Goal: Information Seeking & Learning: Learn about a topic

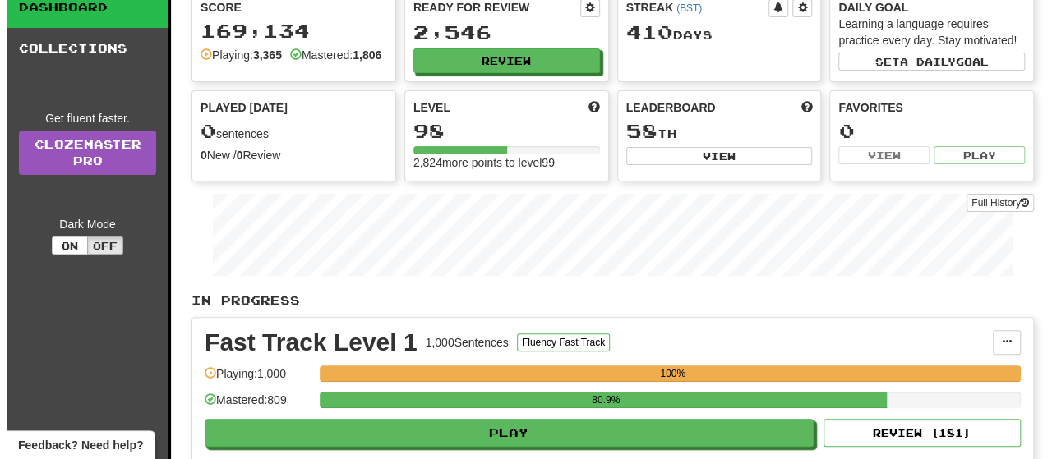
scroll to position [246, 0]
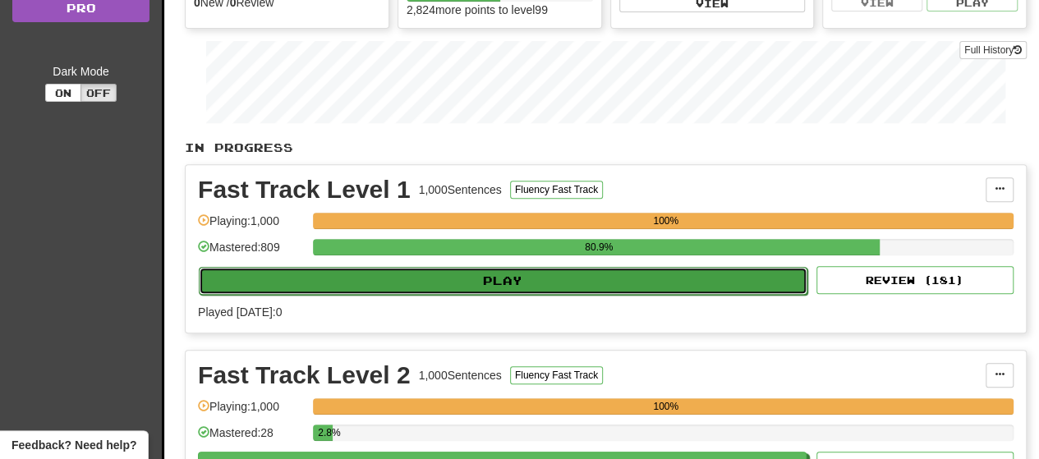
click at [481, 287] on button "Play" at bounding box center [503, 281] width 609 height 28
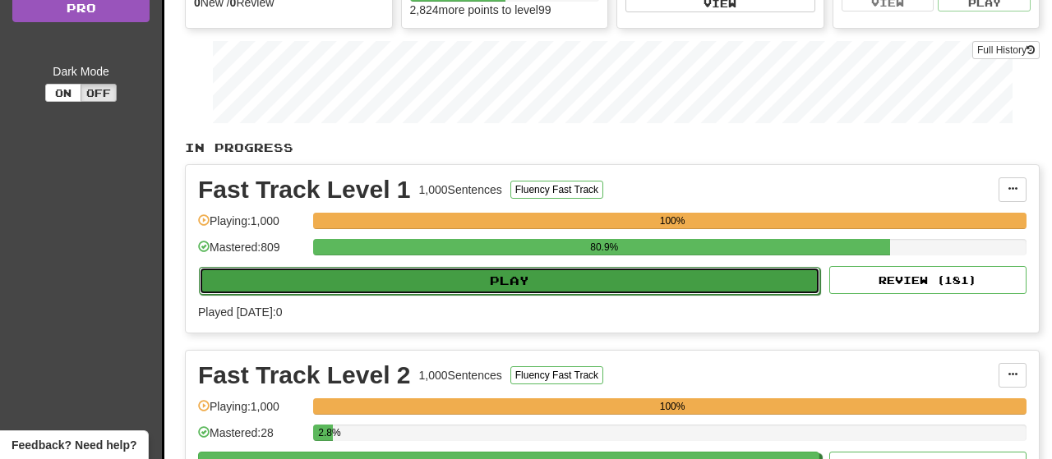
select select "**"
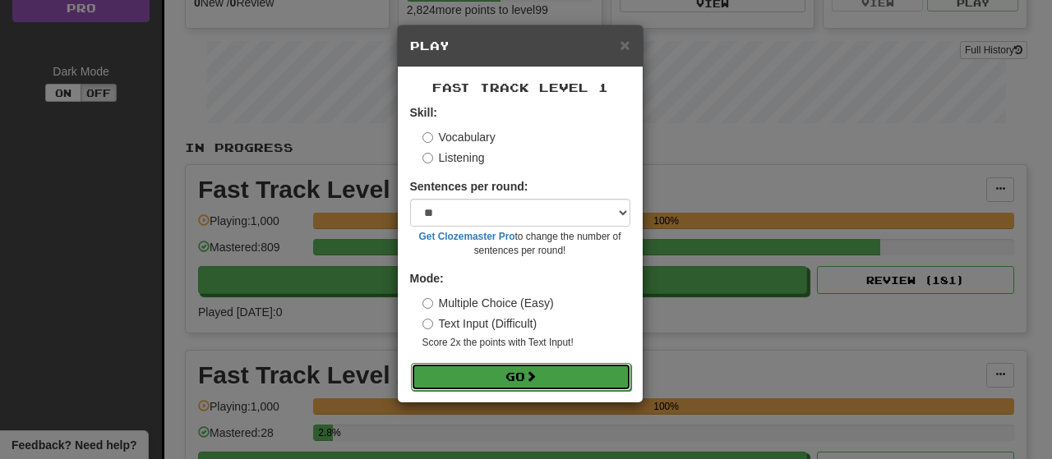
click at [504, 373] on button "Go" at bounding box center [521, 377] width 220 height 28
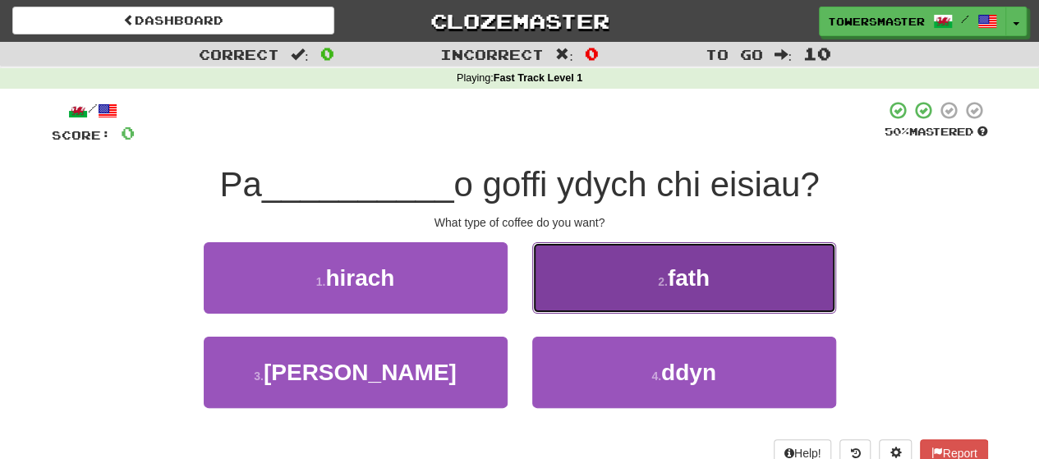
click at [649, 275] on button "2 . fath" at bounding box center [684, 277] width 304 height 71
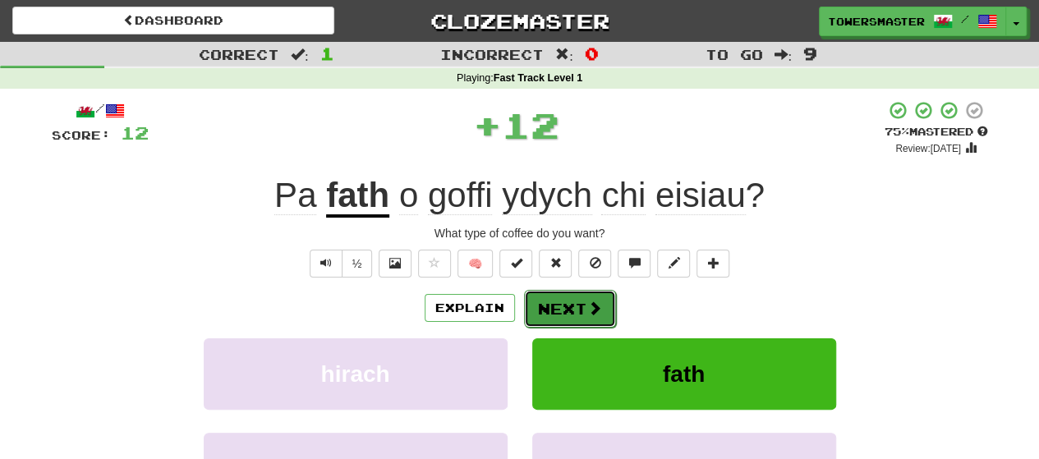
click at [550, 305] on button "Next" at bounding box center [570, 309] width 92 height 38
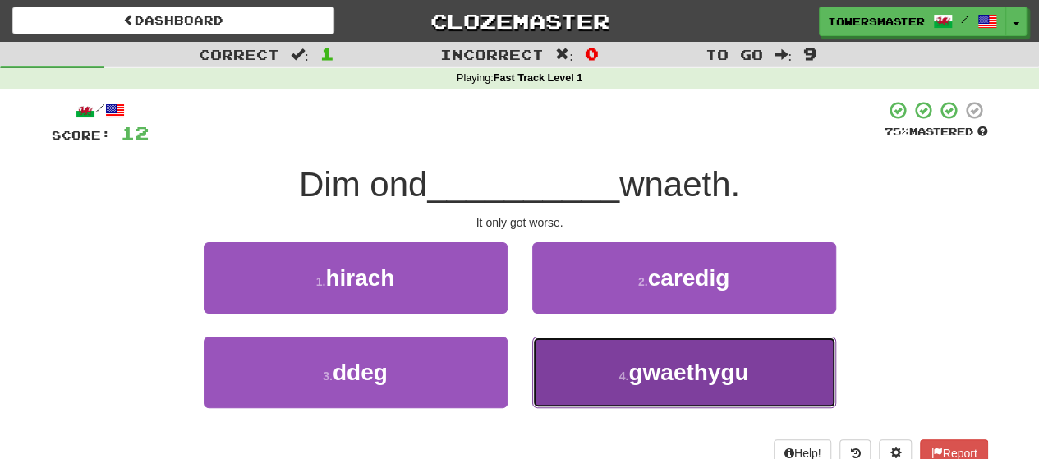
click at [641, 371] on span "gwaethygu" at bounding box center [689, 372] width 120 height 25
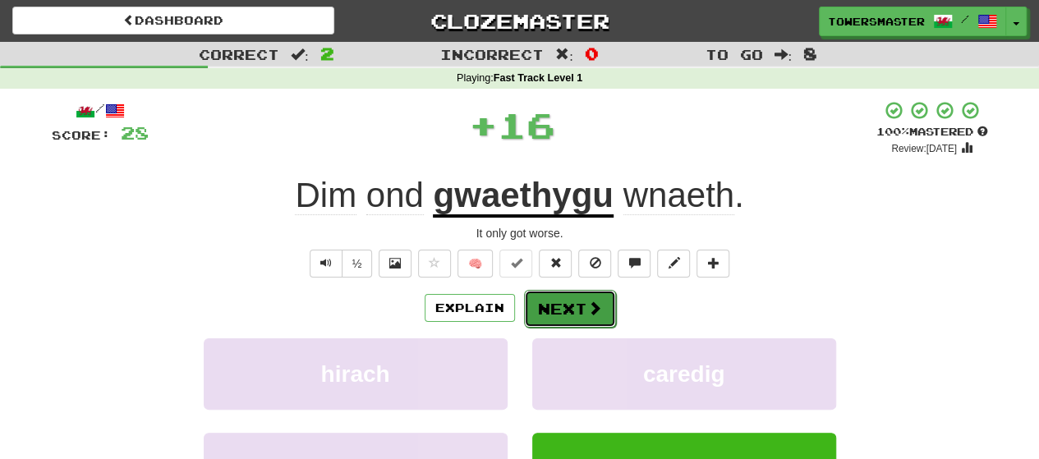
click at [573, 302] on button "Next" at bounding box center [570, 309] width 92 height 38
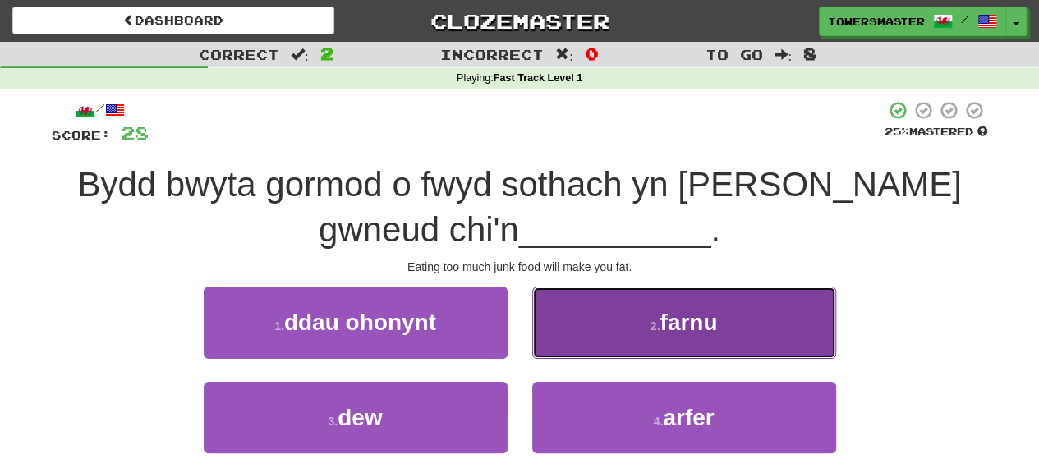
click at [570, 330] on button "2 . farnu" at bounding box center [684, 322] width 304 height 71
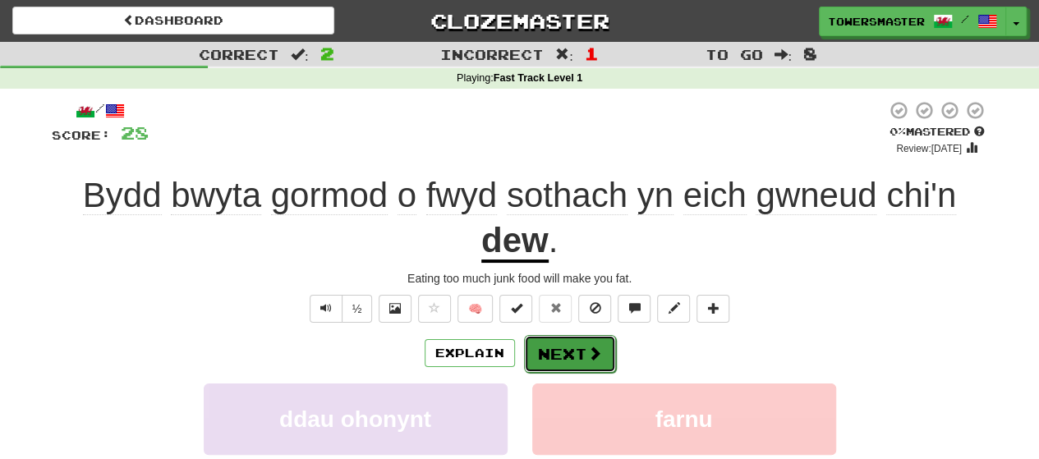
click at [568, 352] on button "Next" at bounding box center [570, 354] width 92 height 38
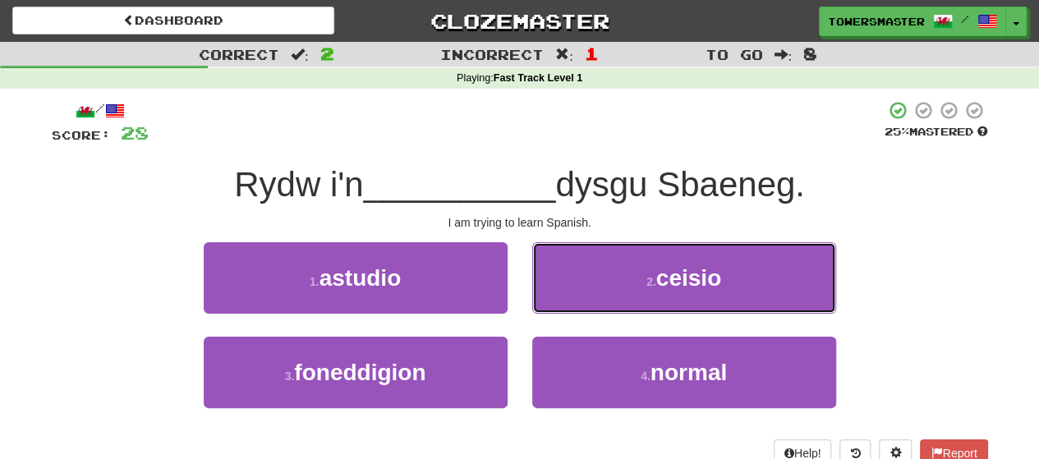
click at [588, 282] on button "2 . ceisio" at bounding box center [684, 277] width 304 height 71
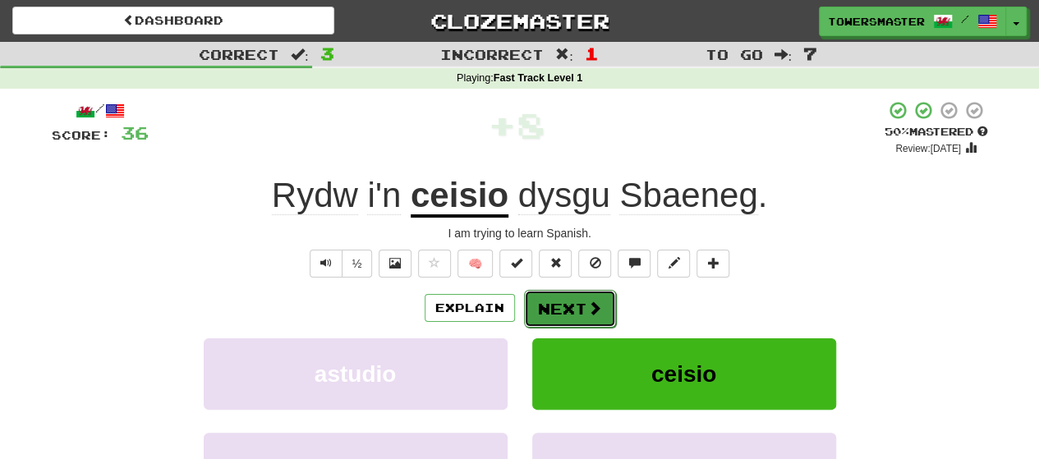
click at [572, 302] on button "Next" at bounding box center [570, 309] width 92 height 38
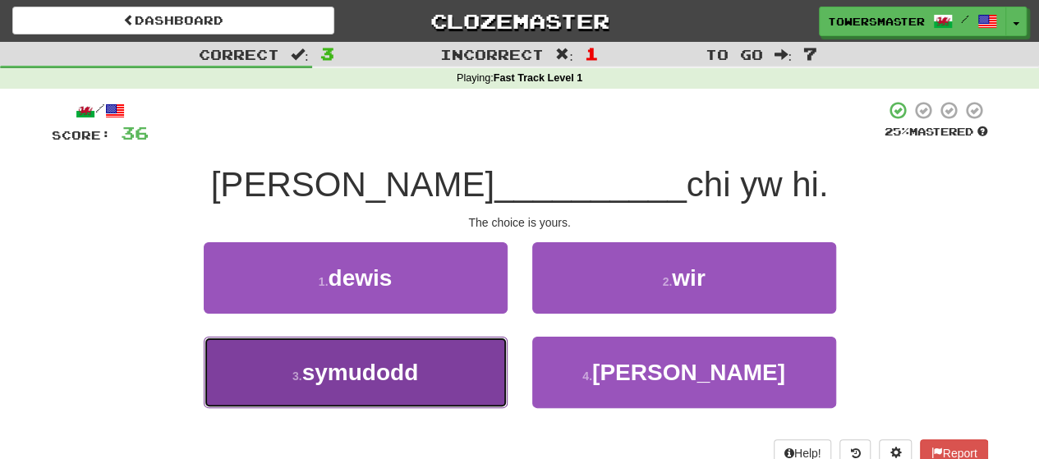
click at [419, 371] on span "symudodd" at bounding box center [360, 372] width 117 height 25
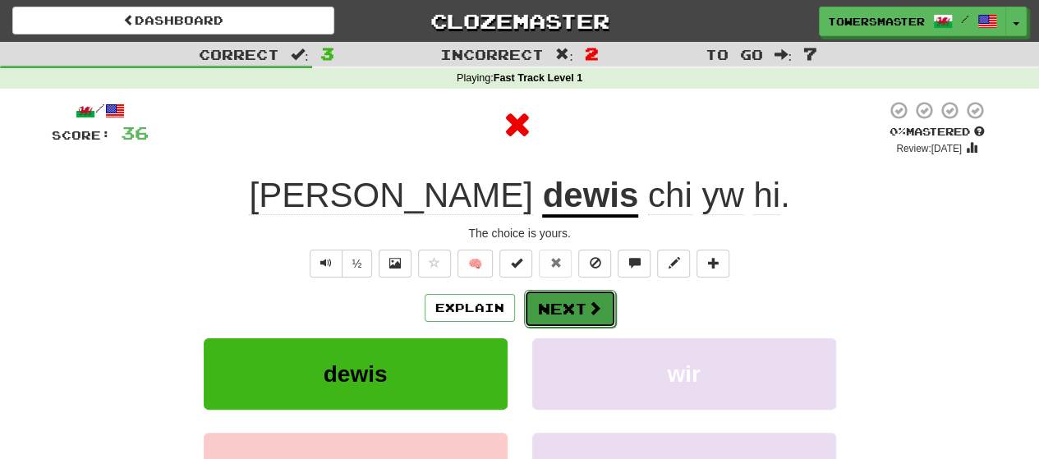
click at [559, 315] on button "Next" at bounding box center [570, 309] width 92 height 38
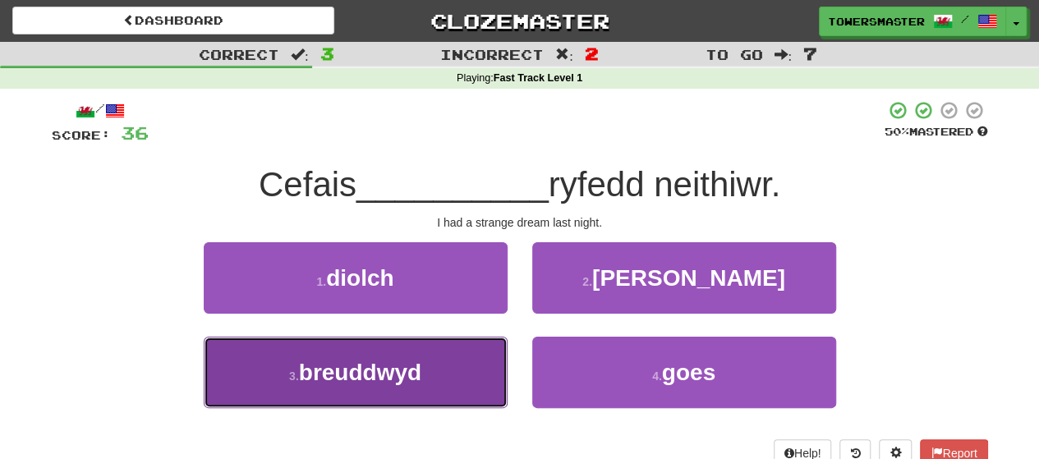
click at [337, 362] on span "breuddwyd" at bounding box center [360, 372] width 122 height 25
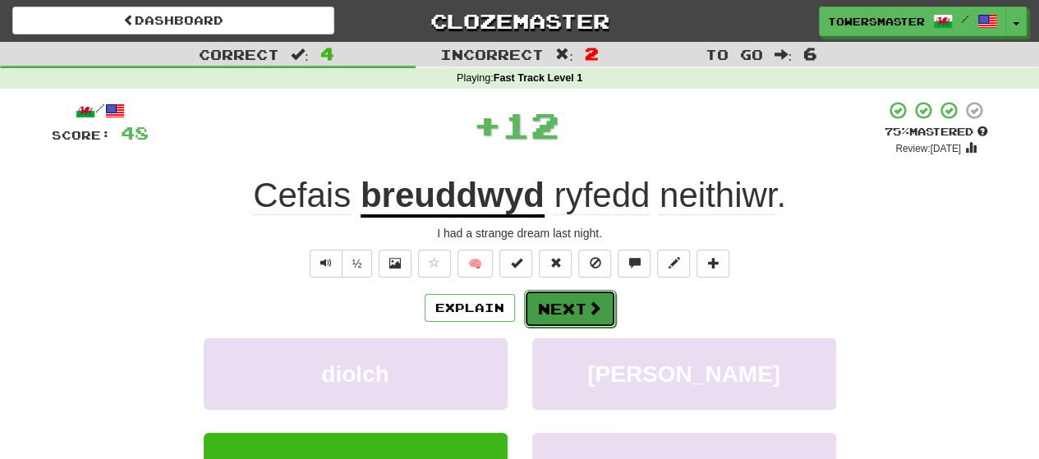
click at [549, 309] on button "Next" at bounding box center [570, 309] width 92 height 38
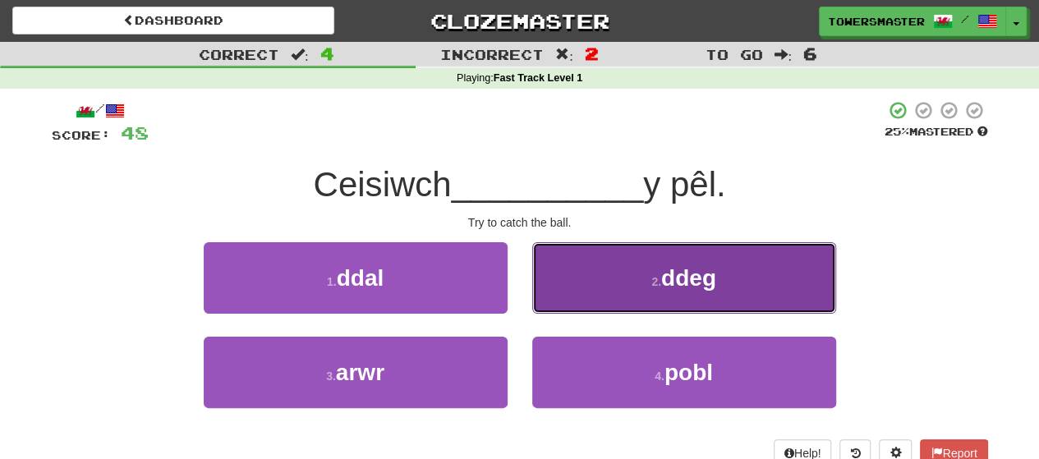
click at [601, 290] on button "2 . ddeg" at bounding box center [684, 277] width 304 height 71
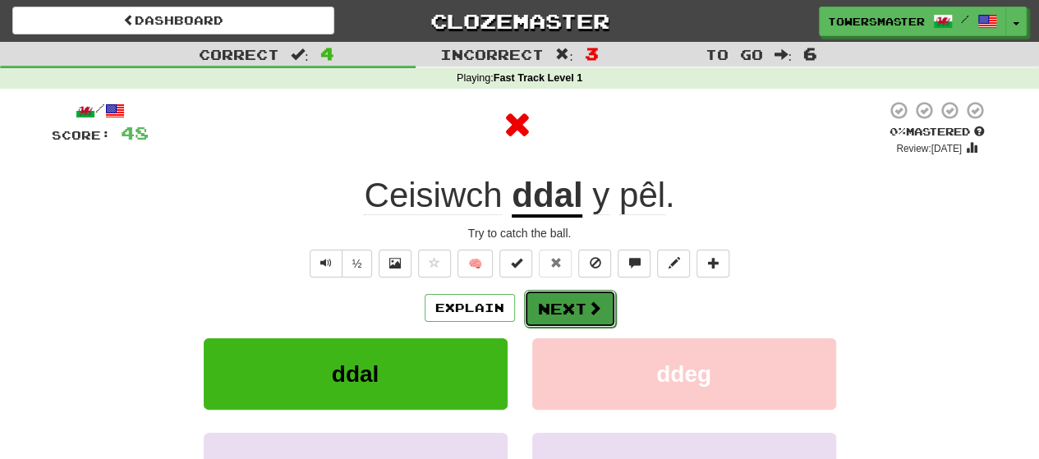
click at [559, 311] on button "Next" at bounding box center [570, 309] width 92 height 38
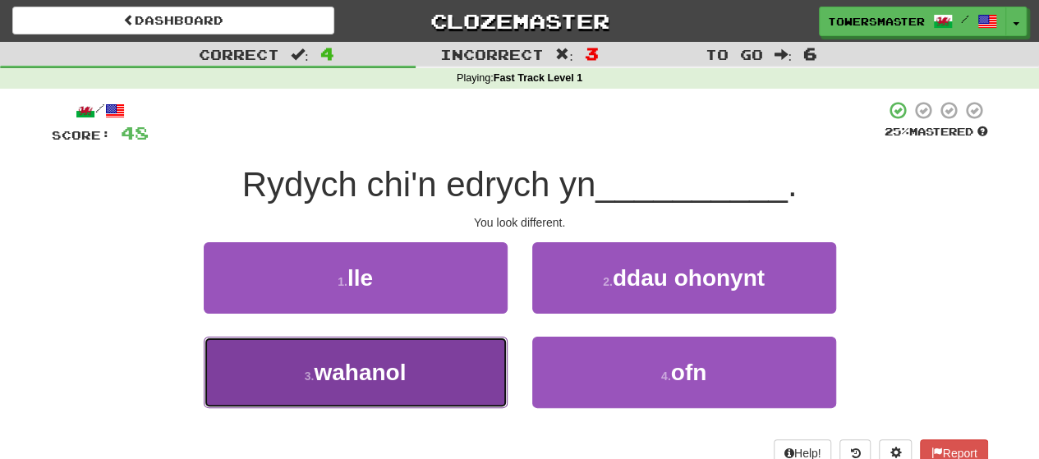
click at [362, 357] on button "3 . wahanol" at bounding box center [356, 372] width 304 height 71
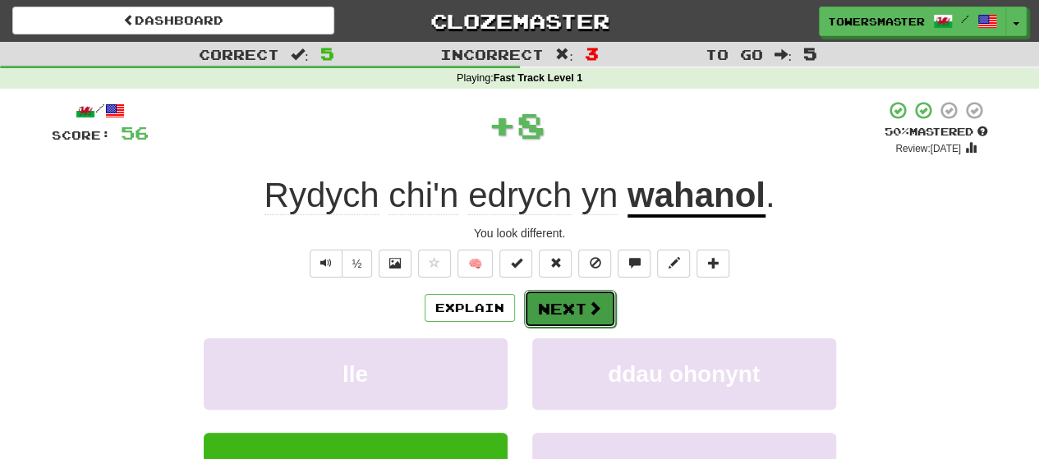
click at [555, 303] on button "Next" at bounding box center [570, 309] width 92 height 38
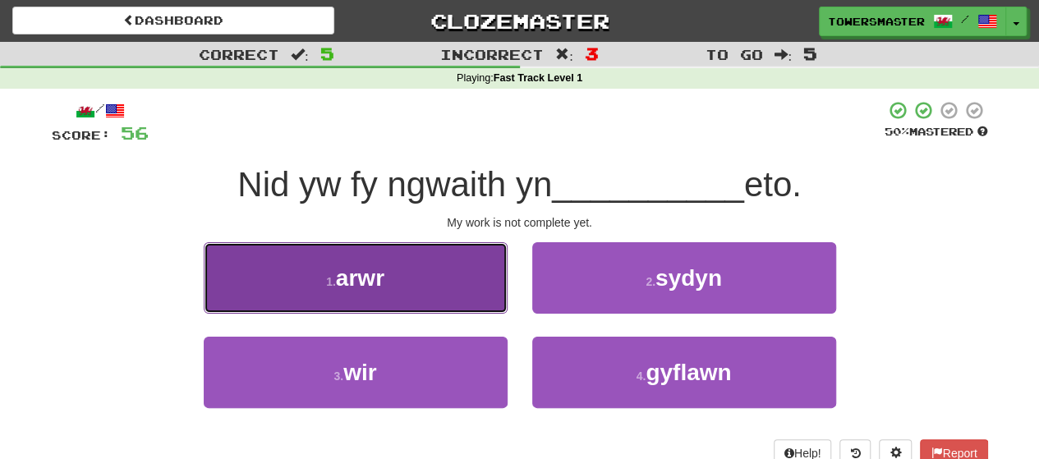
click at [422, 279] on button "1 . arwr" at bounding box center [356, 277] width 304 height 71
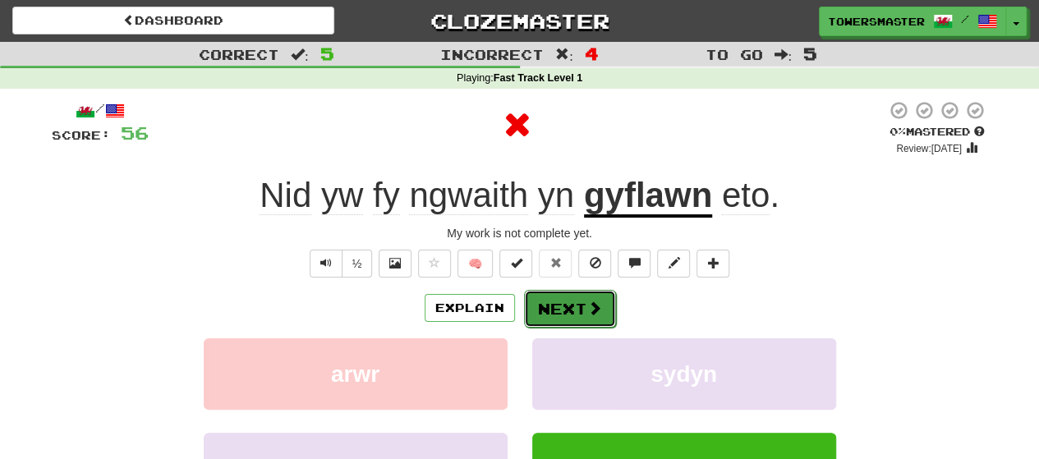
click at [562, 313] on button "Next" at bounding box center [570, 309] width 92 height 38
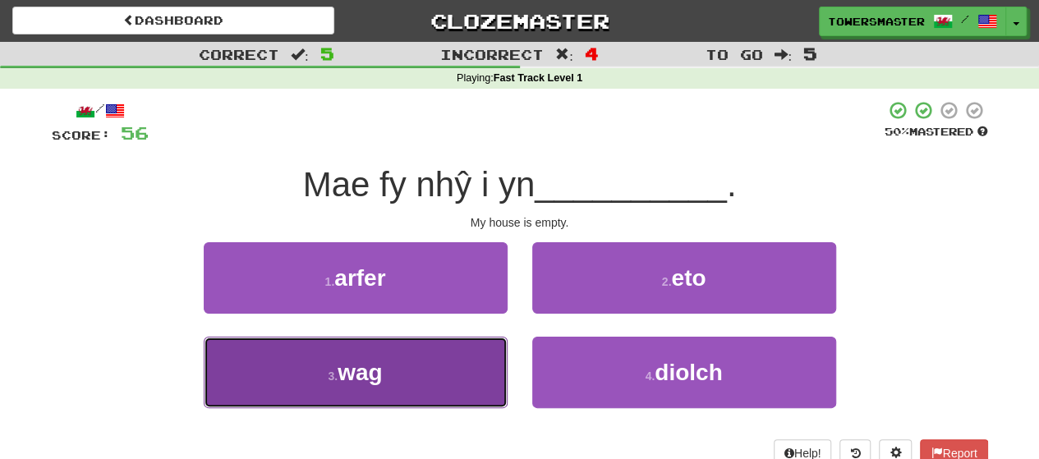
click at [408, 389] on button "3 . wag" at bounding box center [356, 372] width 304 height 71
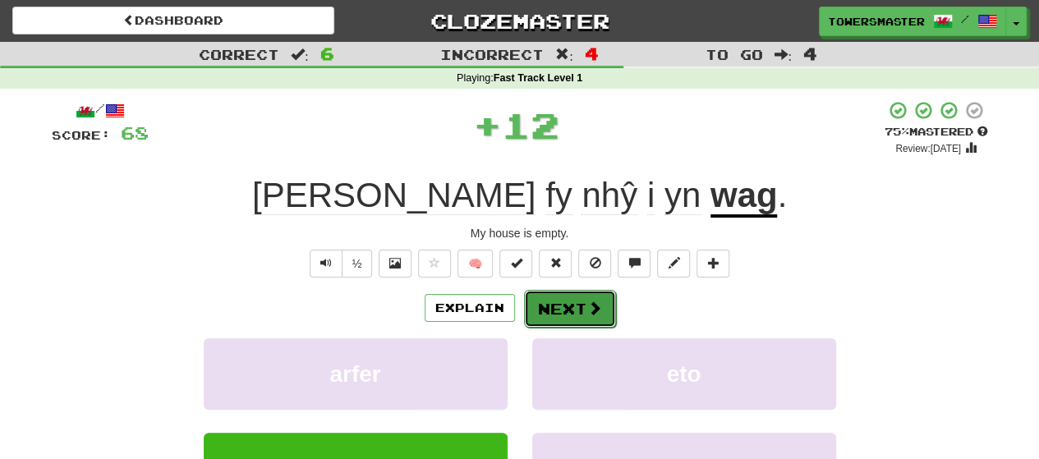
click at [547, 311] on button "Next" at bounding box center [570, 309] width 92 height 38
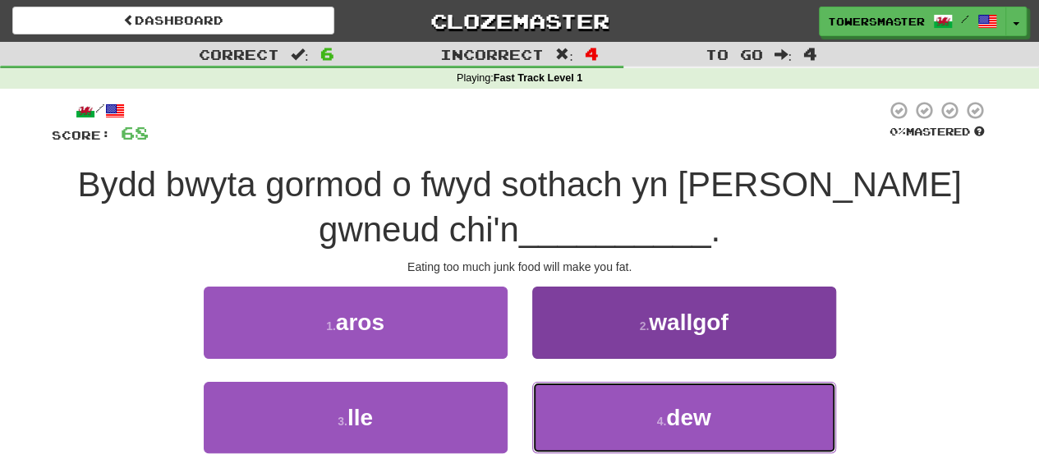
click at [649, 413] on button "4 . dew" at bounding box center [684, 417] width 304 height 71
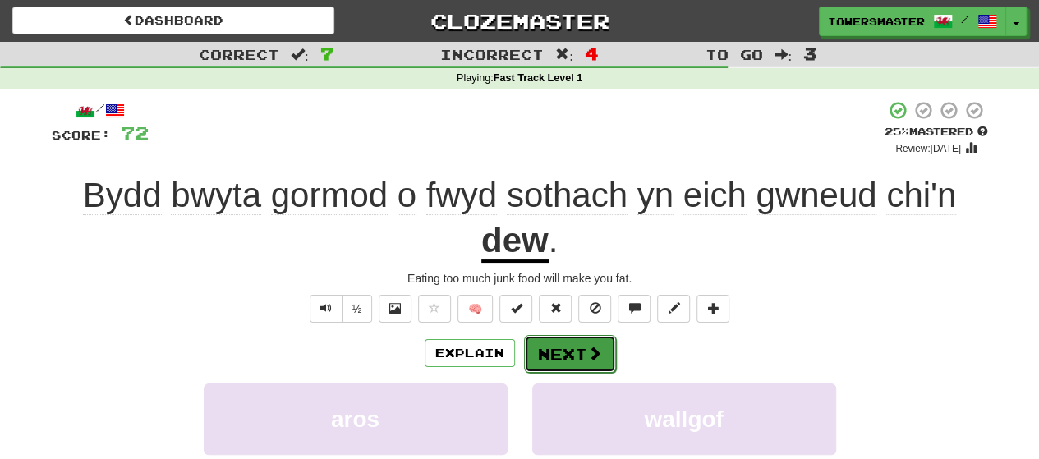
click at [559, 343] on button "Next" at bounding box center [570, 354] width 92 height 38
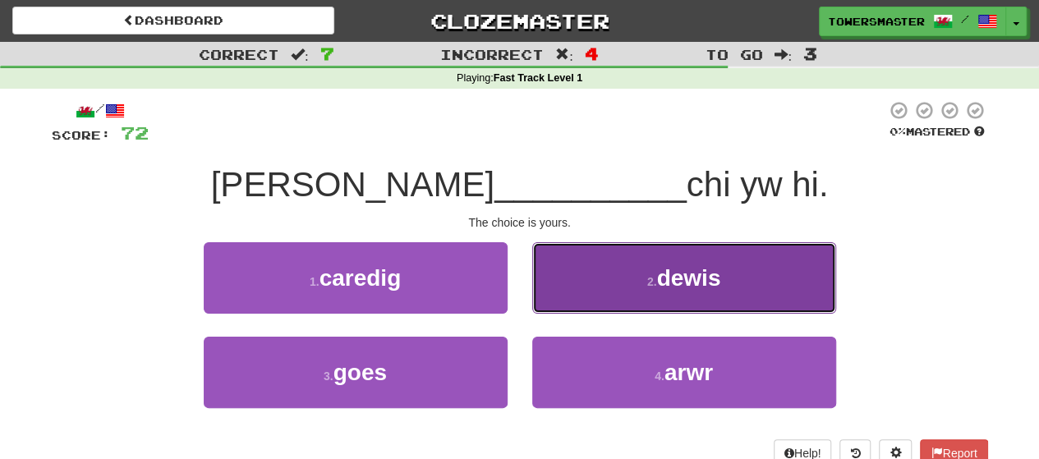
click at [592, 293] on button "2 . dewis" at bounding box center [684, 277] width 304 height 71
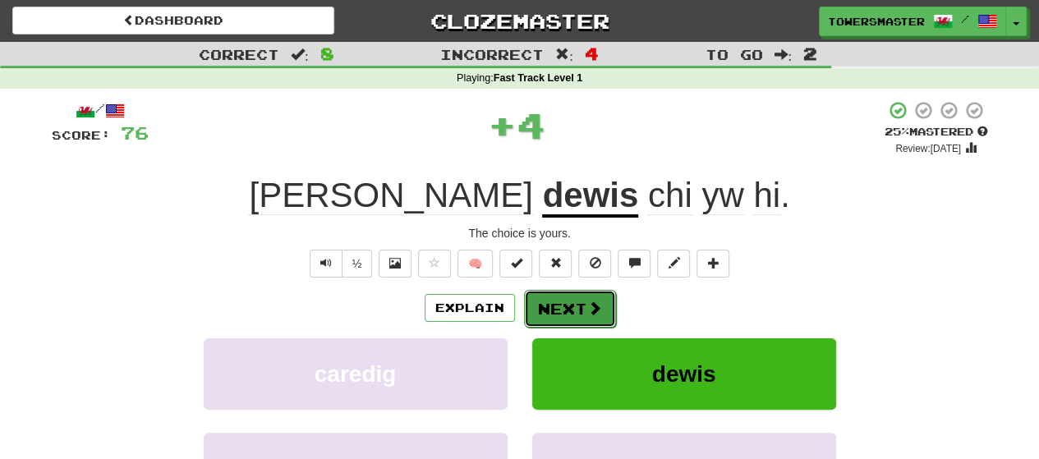
click at [552, 305] on button "Next" at bounding box center [570, 309] width 92 height 38
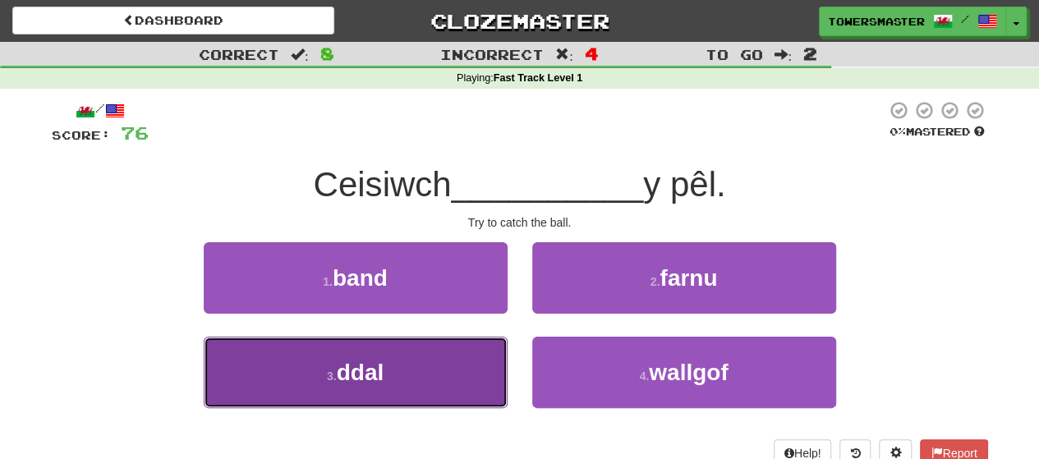
click at [440, 362] on button "3 . ddal" at bounding box center [356, 372] width 304 height 71
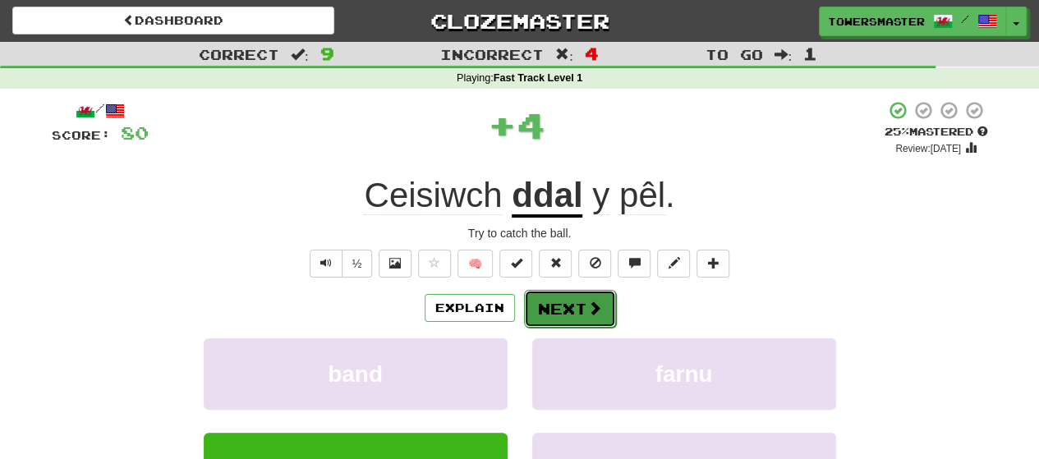
click at [554, 314] on button "Next" at bounding box center [570, 309] width 92 height 38
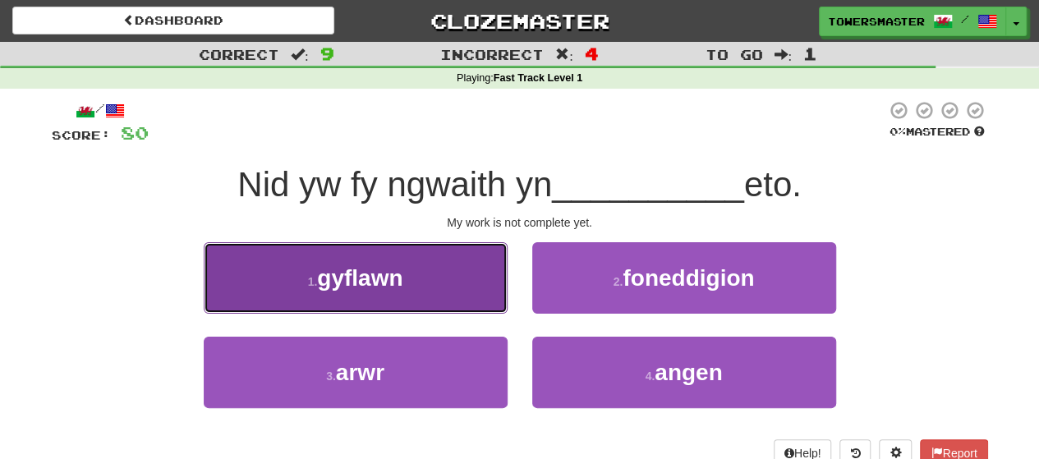
click at [401, 285] on span "gyflawn" at bounding box center [359, 277] width 85 height 25
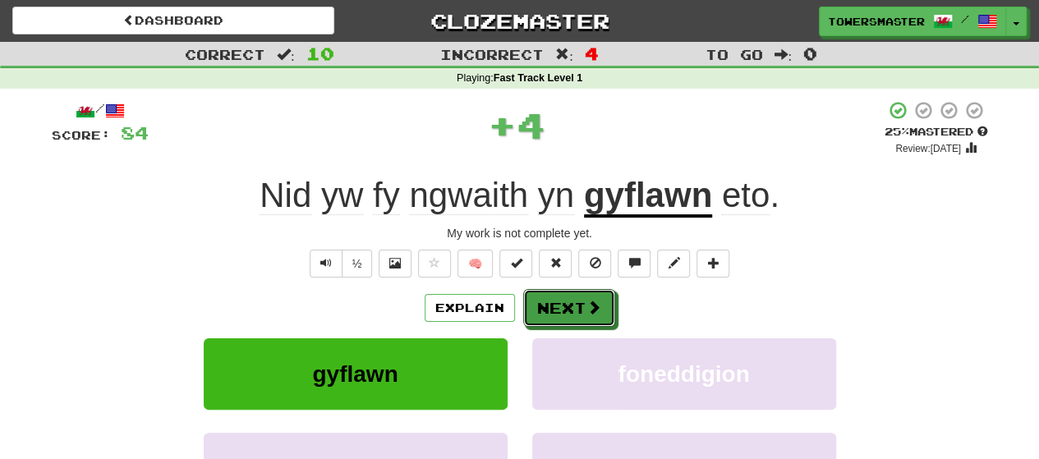
click at [556, 295] on button "Next" at bounding box center [569, 308] width 92 height 38
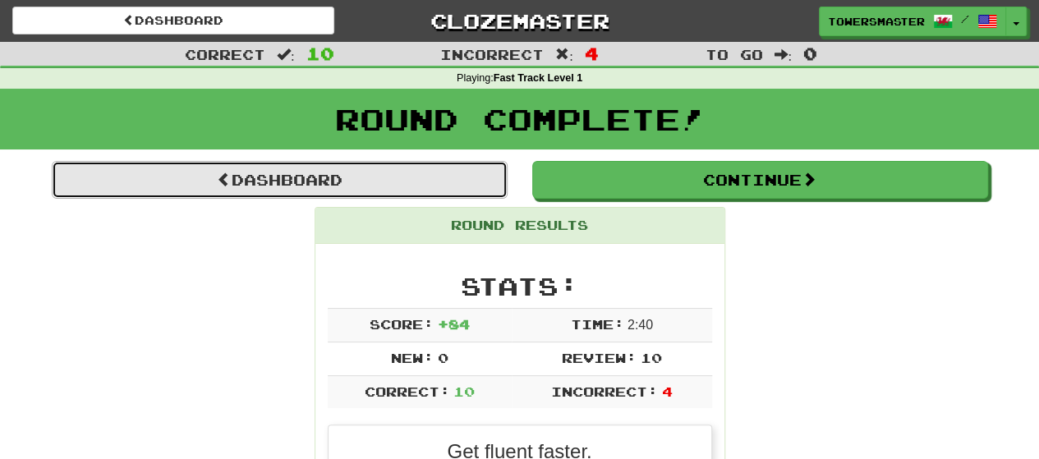
click at [361, 186] on link "Dashboard" at bounding box center [280, 180] width 456 height 38
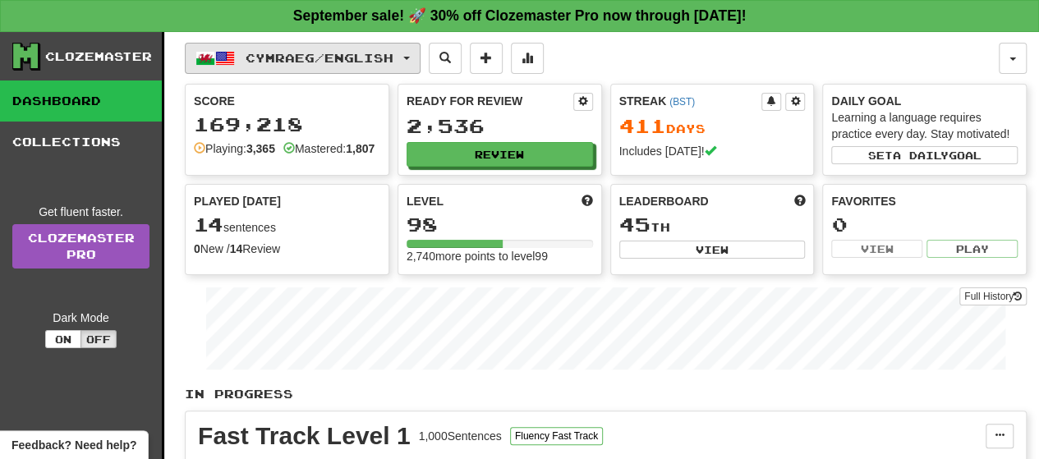
click at [410, 57] on span "button" at bounding box center [406, 58] width 7 height 3
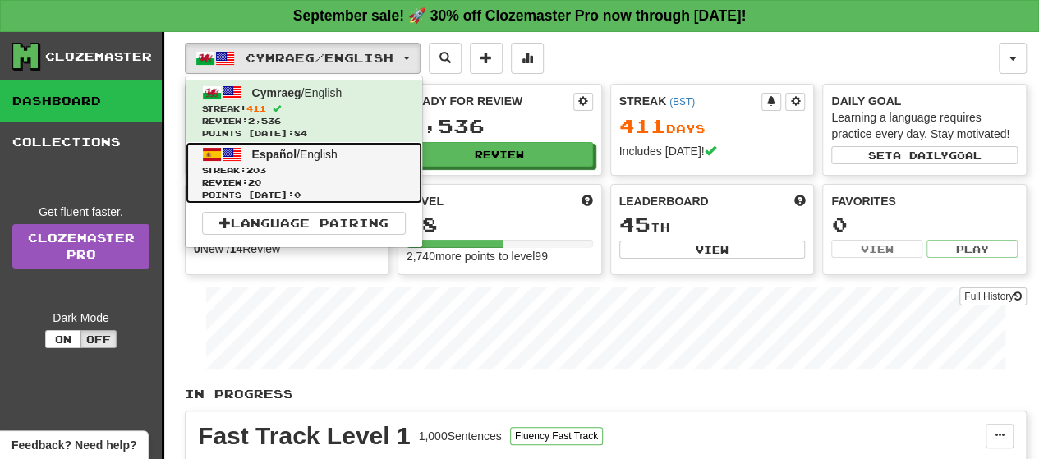
click at [266, 169] on span "203" at bounding box center [256, 170] width 20 height 10
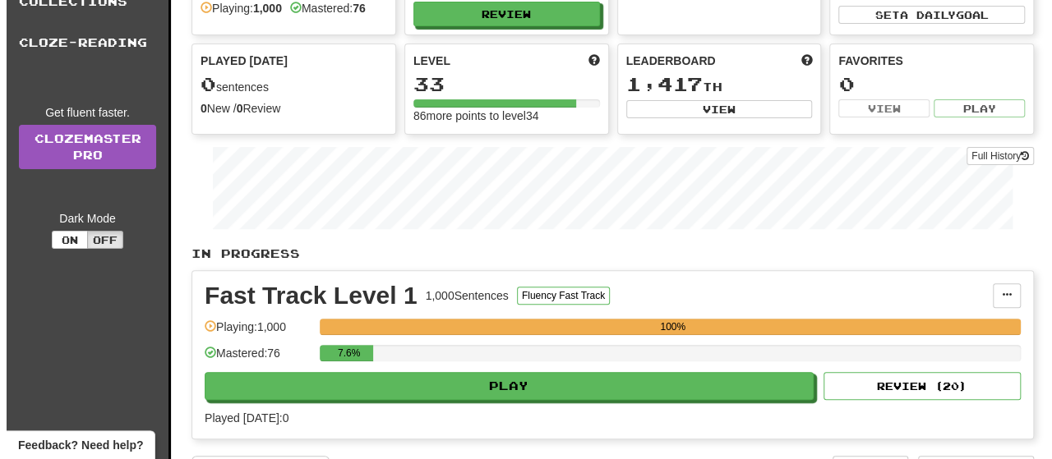
scroll to position [164, 0]
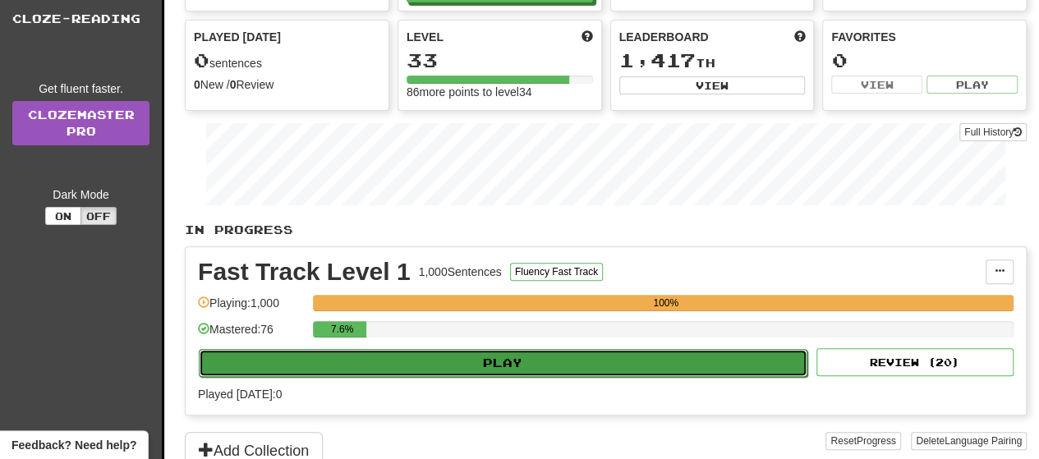
click at [559, 357] on button "Play" at bounding box center [503, 363] width 609 height 28
select select "**"
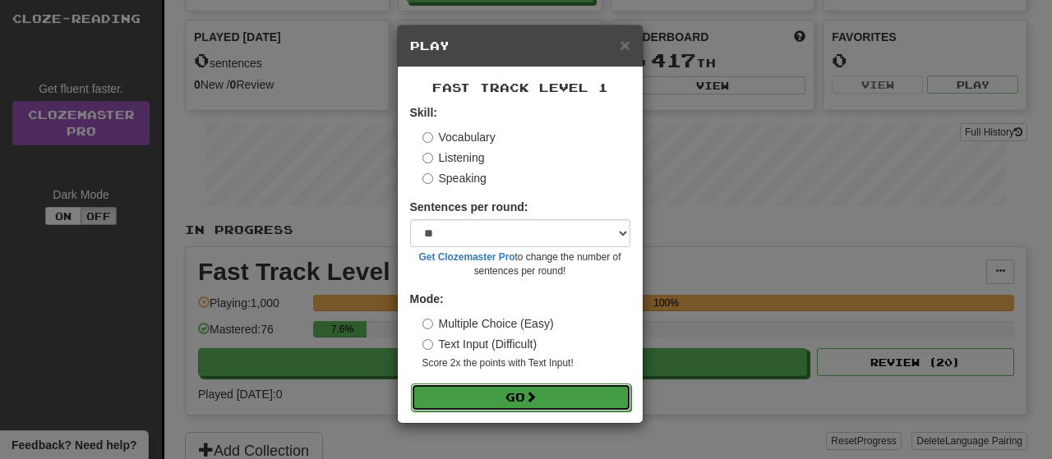
click at [509, 397] on button "Go" at bounding box center [521, 398] width 220 height 28
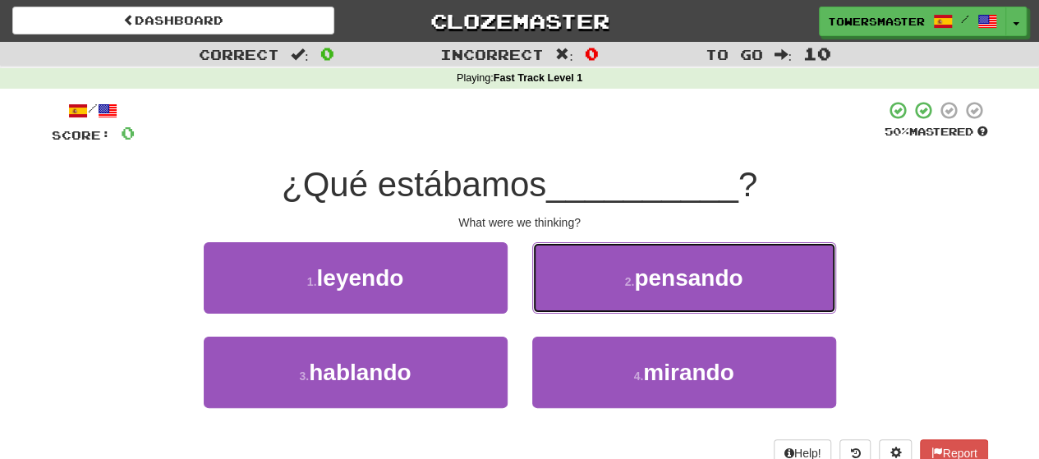
click at [658, 285] on span "pensando" at bounding box center [688, 277] width 108 height 25
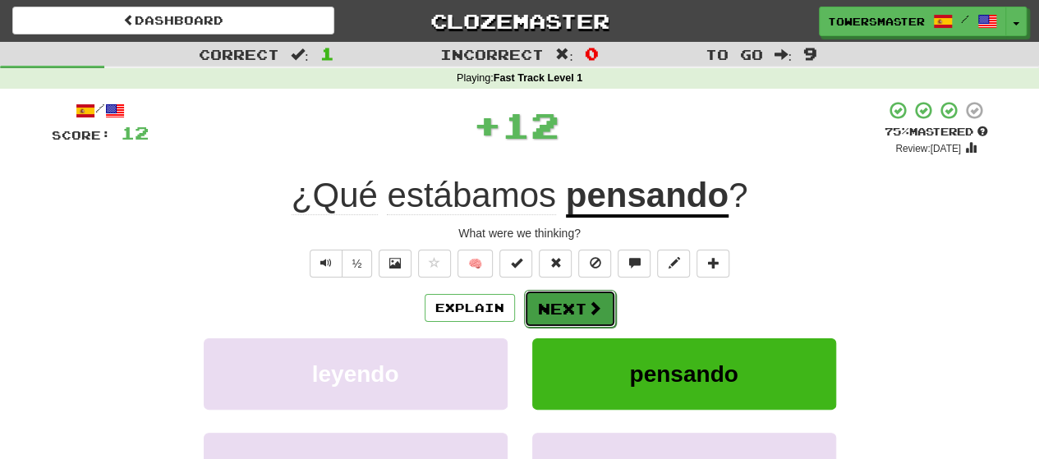
click at [555, 308] on button "Next" at bounding box center [570, 309] width 92 height 38
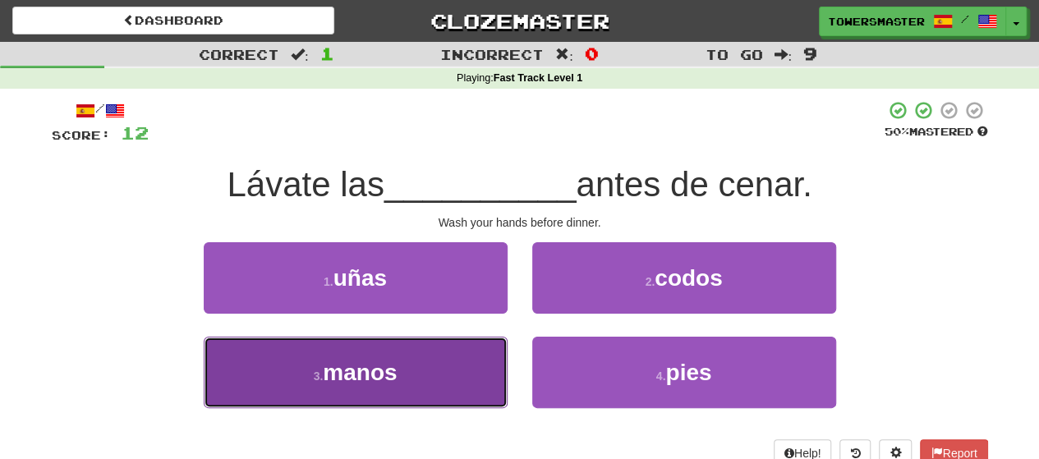
click at [375, 380] on span "manos" at bounding box center [360, 372] width 74 height 25
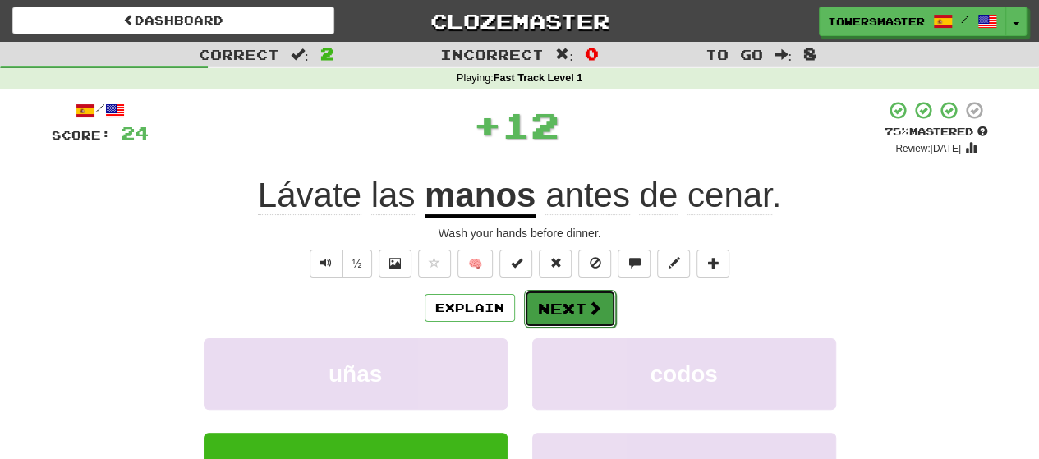
click at [569, 306] on button "Next" at bounding box center [570, 309] width 92 height 38
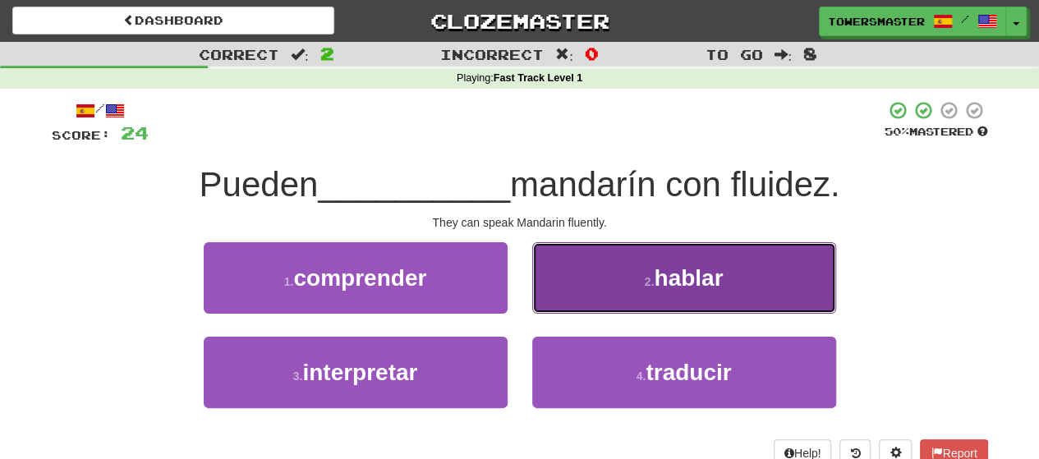
click at [654, 272] on button "2 . hablar" at bounding box center [684, 277] width 304 height 71
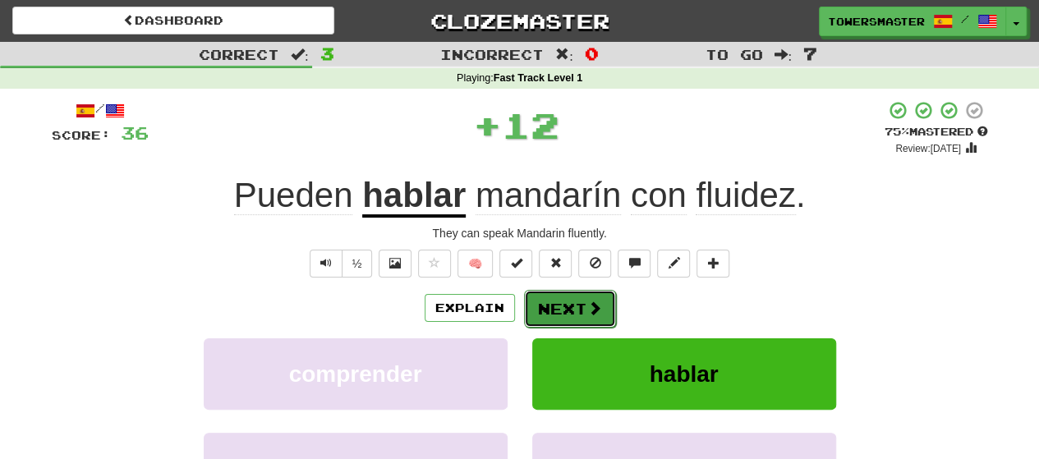
click at [555, 311] on button "Next" at bounding box center [570, 309] width 92 height 38
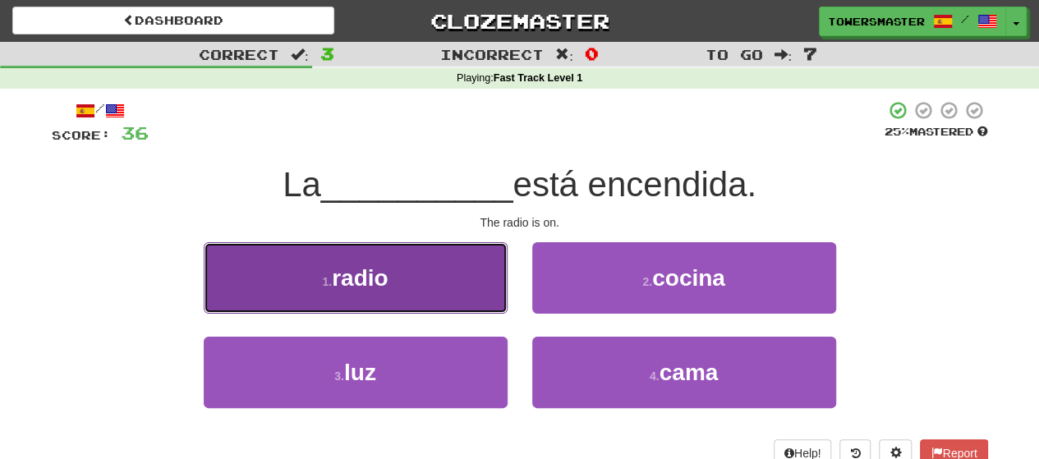
click at [380, 274] on span "radio" at bounding box center [360, 277] width 56 height 25
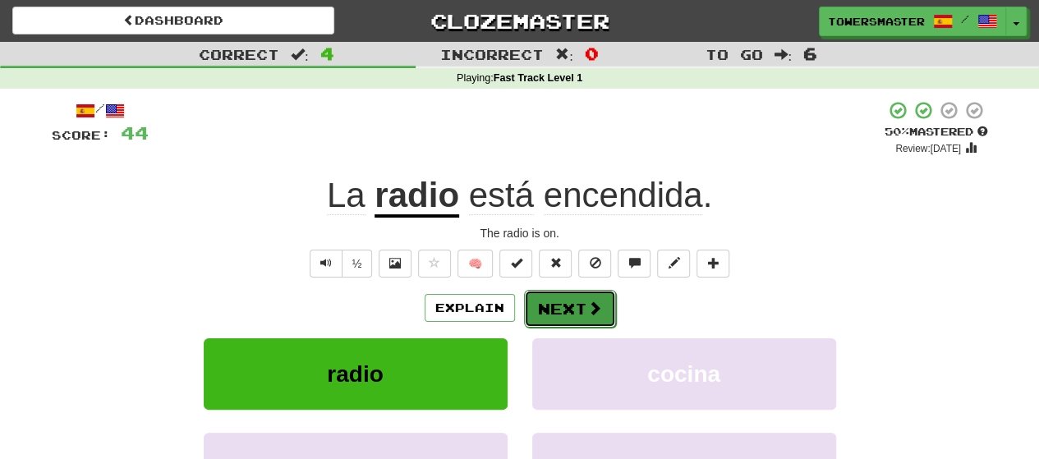
click at [559, 310] on button "Next" at bounding box center [570, 309] width 92 height 38
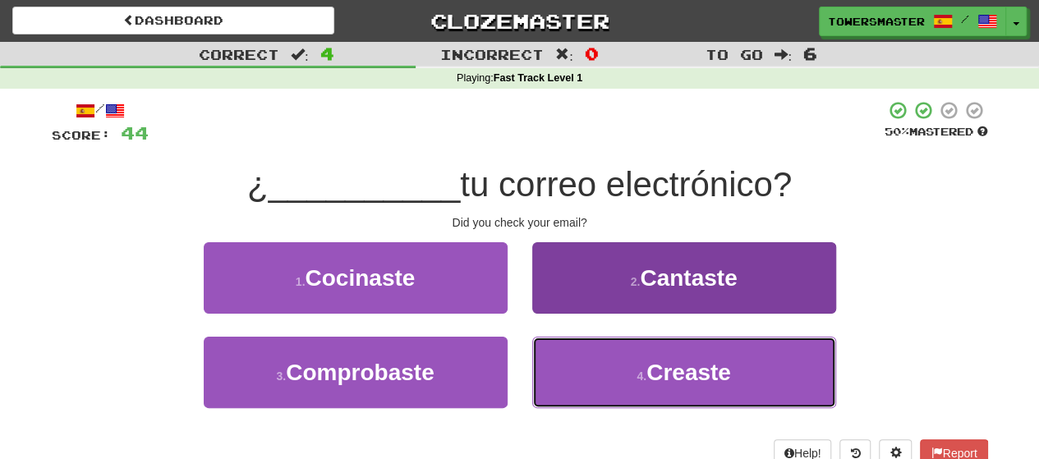
drag, startPoint x: 624, startPoint y: 365, endPoint x: 600, endPoint y: 366, distance: 23.9
click at [622, 365] on button "4 . Creaste" at bounding box center [684, 372] width 304 height 71
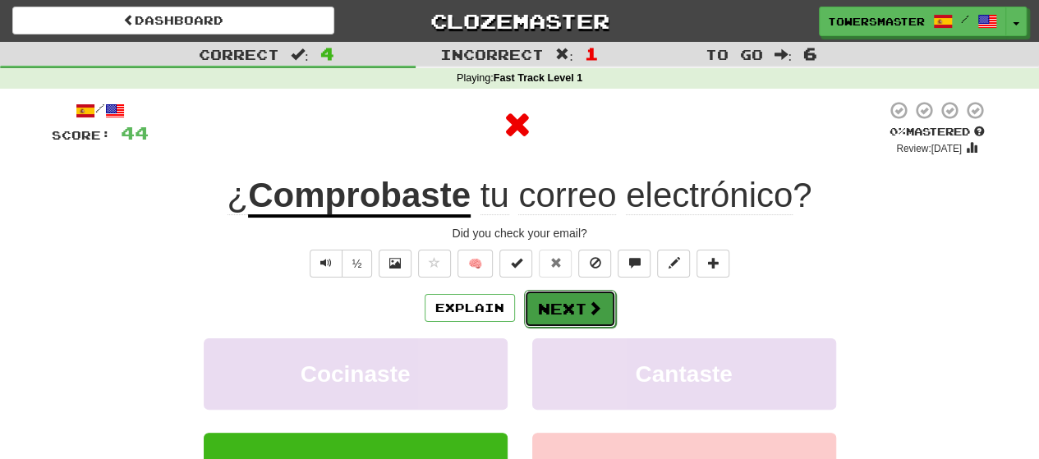
click at [559, 303] on button "Next" at bounding box center [570, 309] width 92 height 38
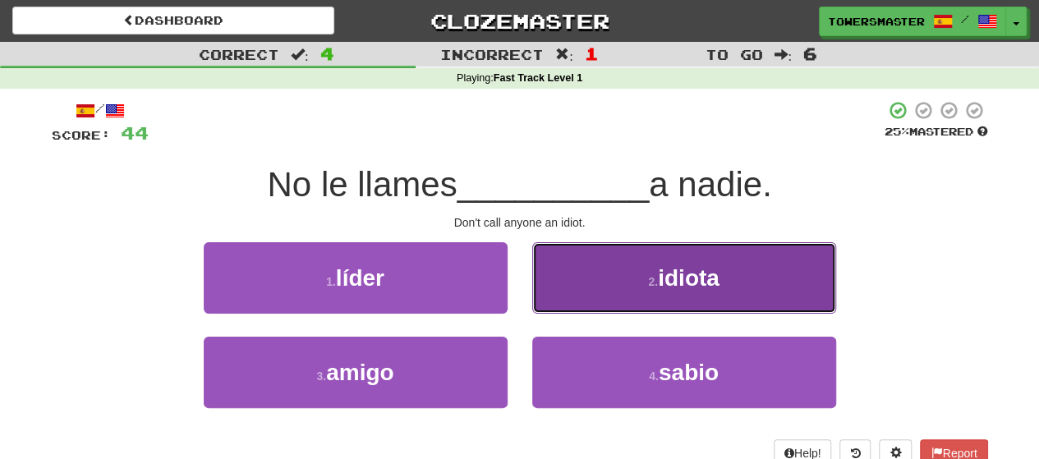
click at [606, 272] on button "2 . idiota" at bounding box center [684, 277] width 304 height 71
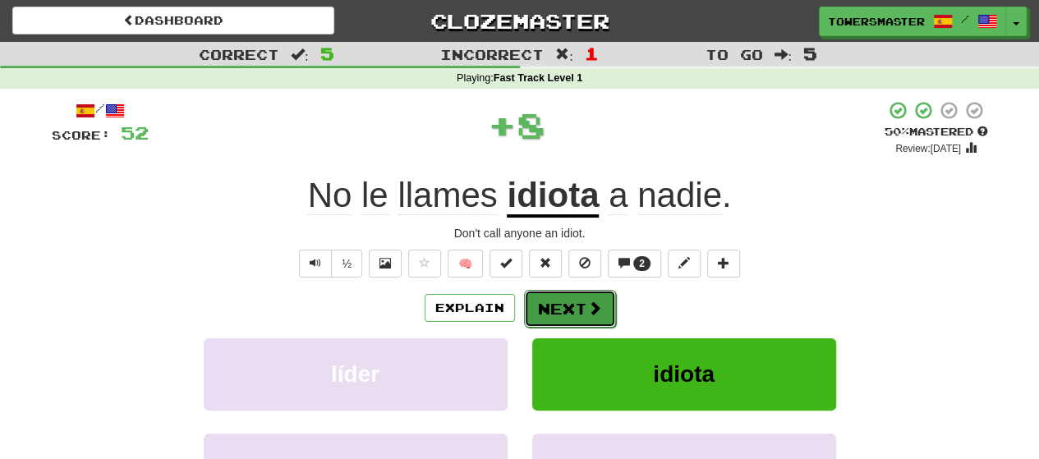
click at [560, 308] on button "Next" at bounding box center [570, 309] width 92 height 38
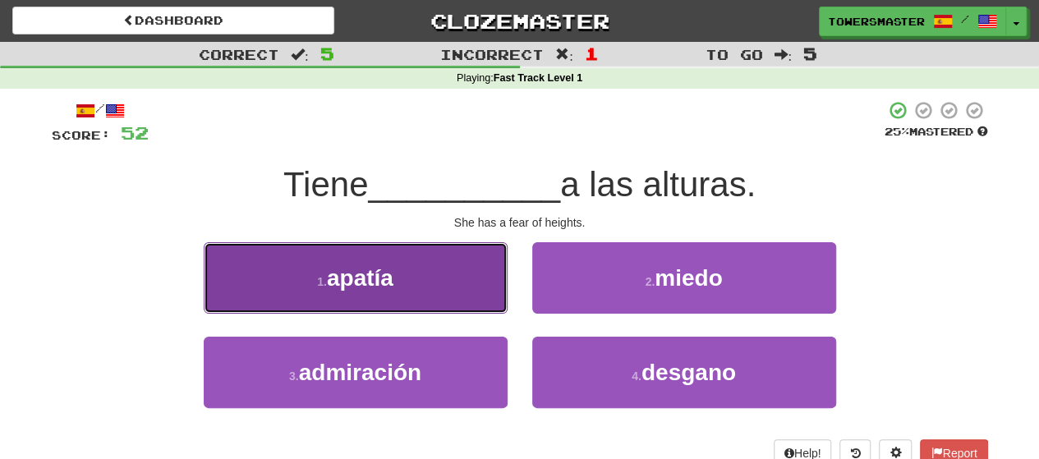
click at [435, 275] on button "1 . apatía" at bounding box center [356, 277] width 304 height 71
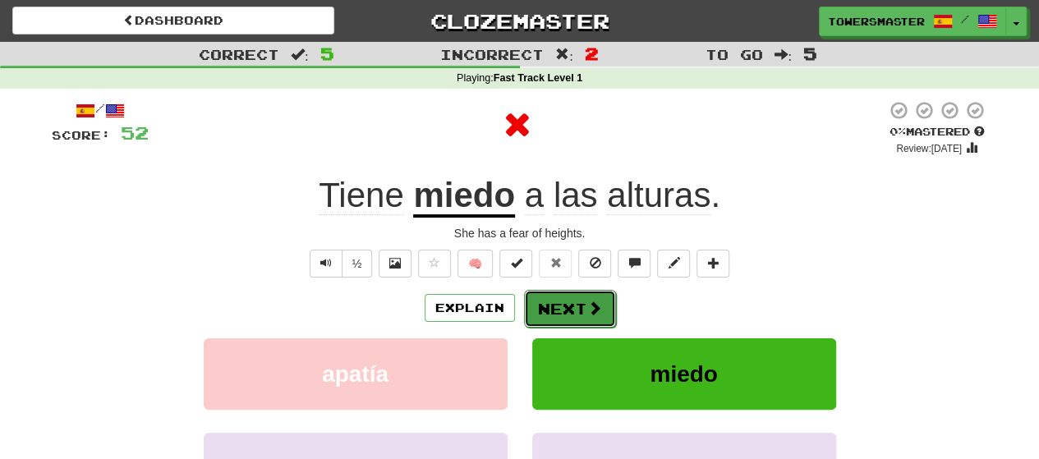
click at [570, 298] on button "Next" at bounding box center [570, 309] width 92 height 38
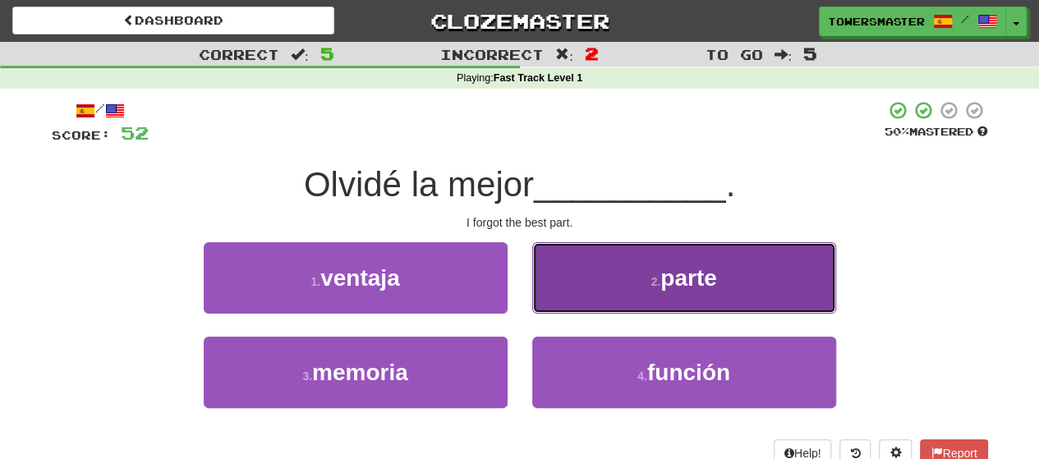
click at [628, 281] on button "2 . parte" at bounding box center [684, 277] width 304 height 71
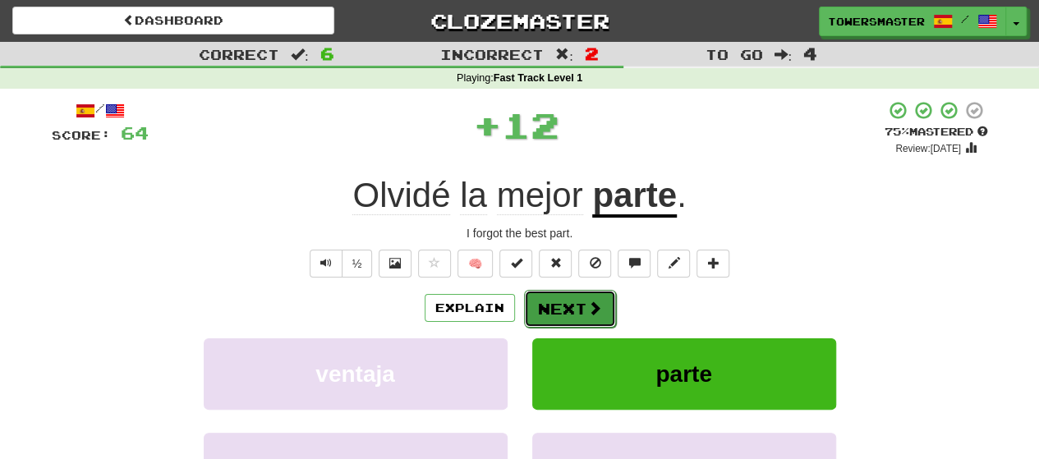
click at [554, 304] on button "Next" at bounding box center [570, 309] width 92 height 38
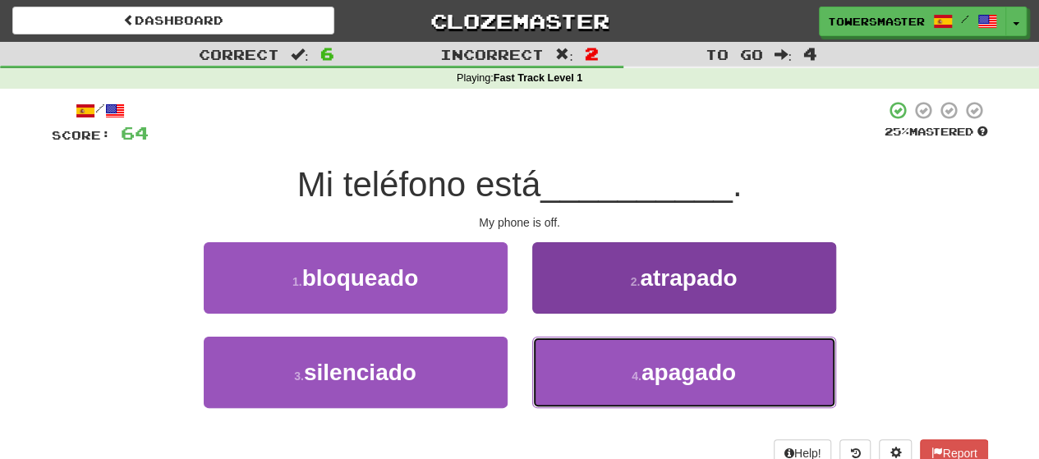
click at [616, 365] on button "4 . apagado" at bounding box center [684, 372] width 304 height 71
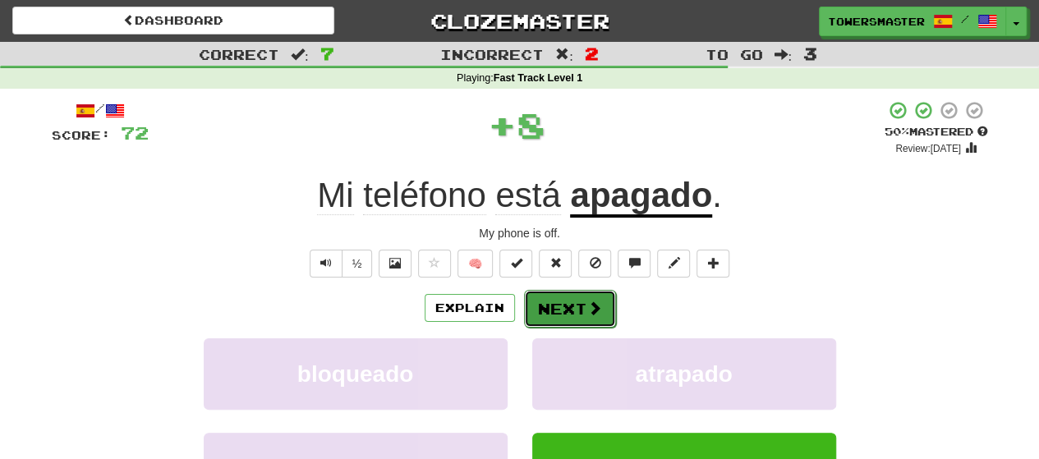
click at [546, 311] on button "Next" at bounding box center [570, 309] width 92 height 38
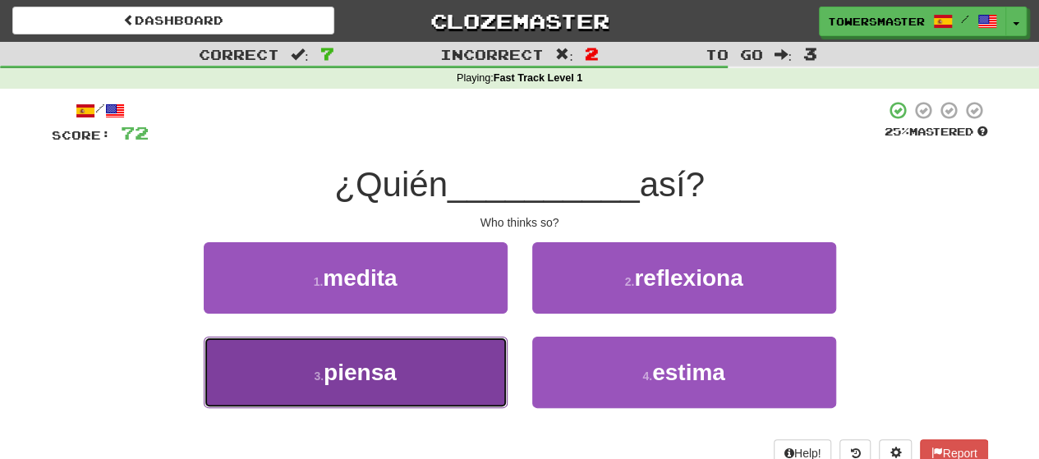
click at [367, 366] on span "piensa" at bounding box center [360, 372] width 73 height 25
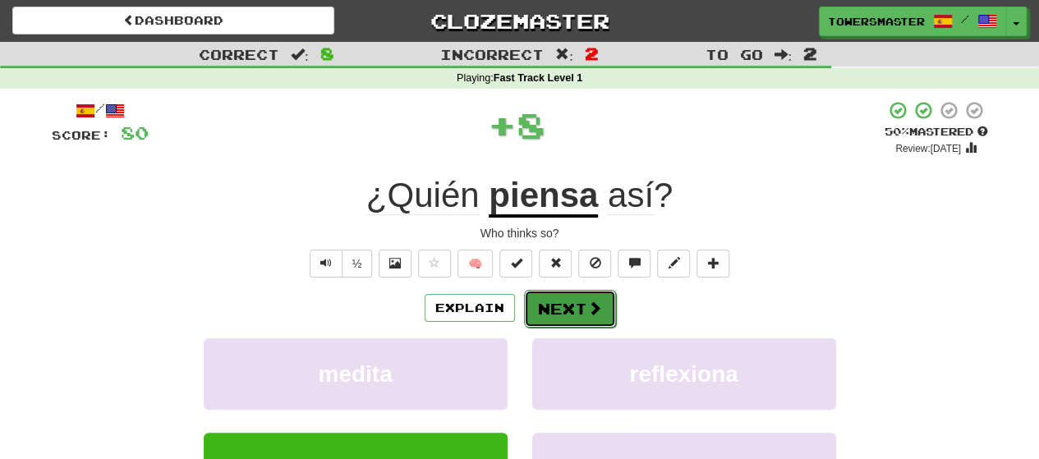
click at [561, 314] on button "Next" at bounding box center [570, 309] width 92 height 38
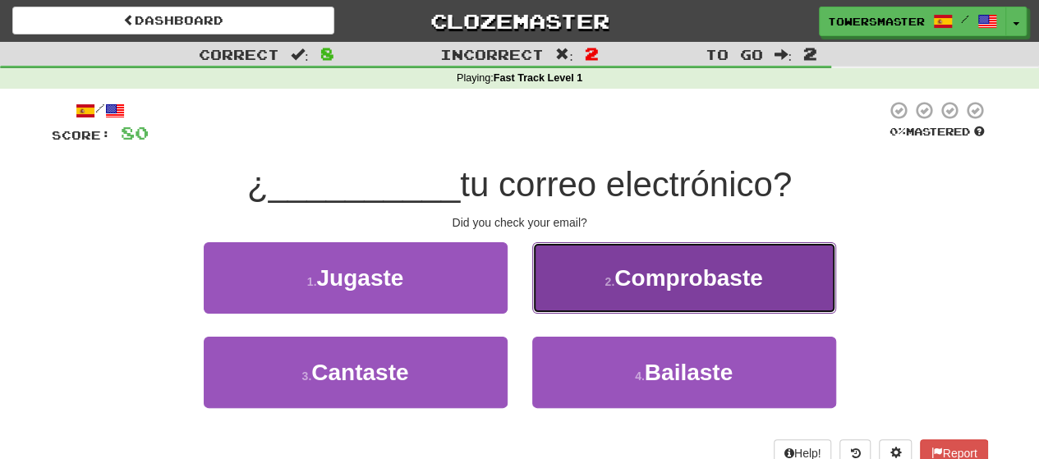
click at [595, 281] on button "2 . Comprobaste" at bounding box center [684, 277] width 304 height 71
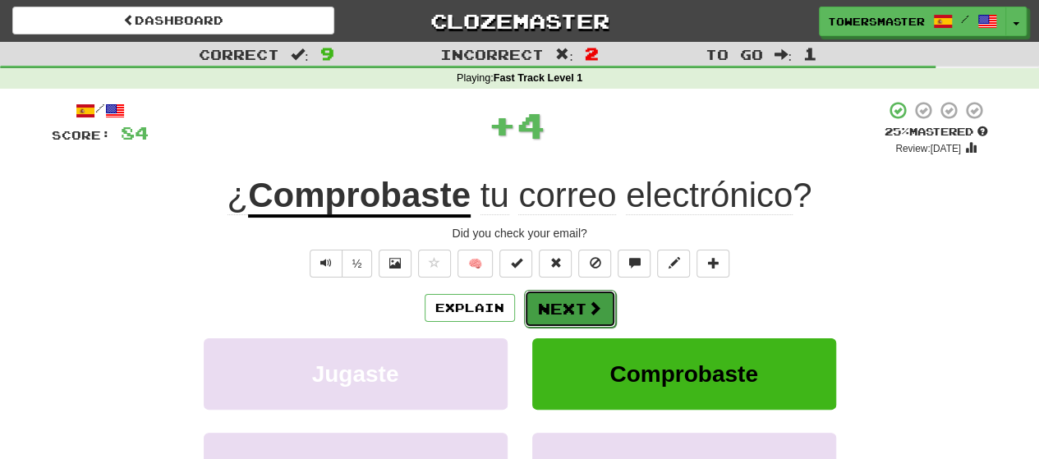
click at [554, 297] on button "Next" at bounding box center [570, 309] width 92 height 38
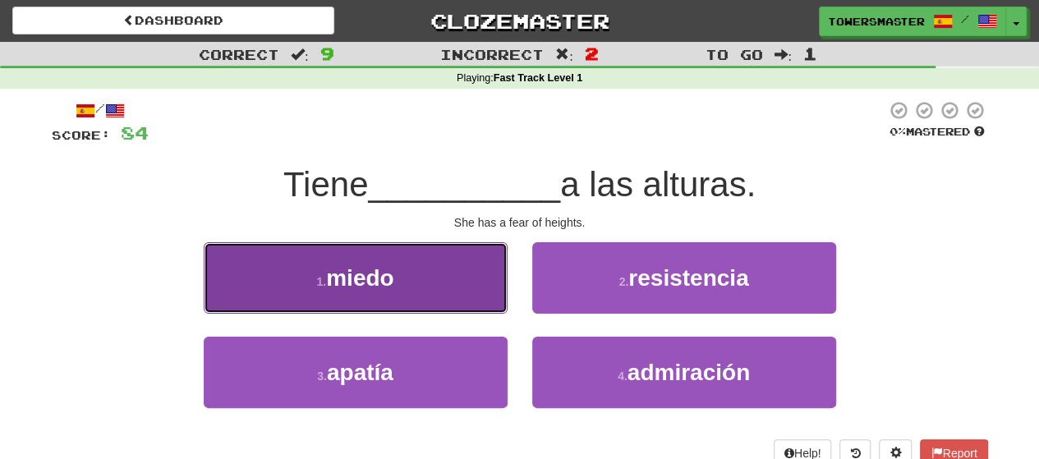
click at [421, 273] on button "1 . miedo" at bounding box center [356, 277] width 304 height 71
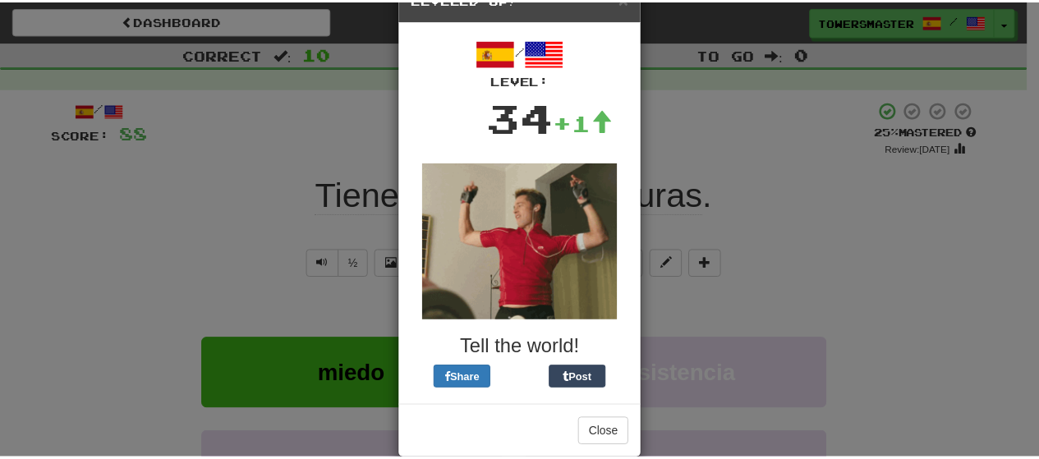
scroll to position [71, 0]
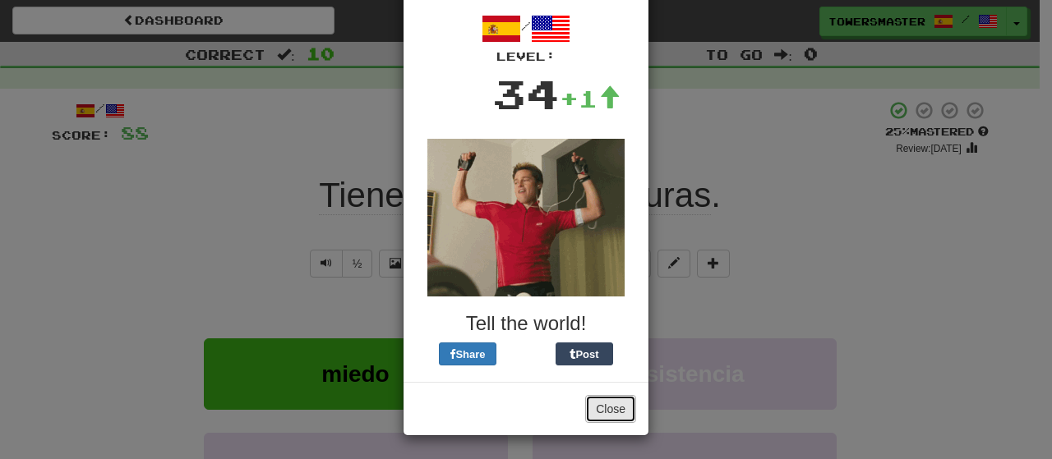
click at [601, 407] on button "Close" at bounding box center [610, 409] width 51 height 28
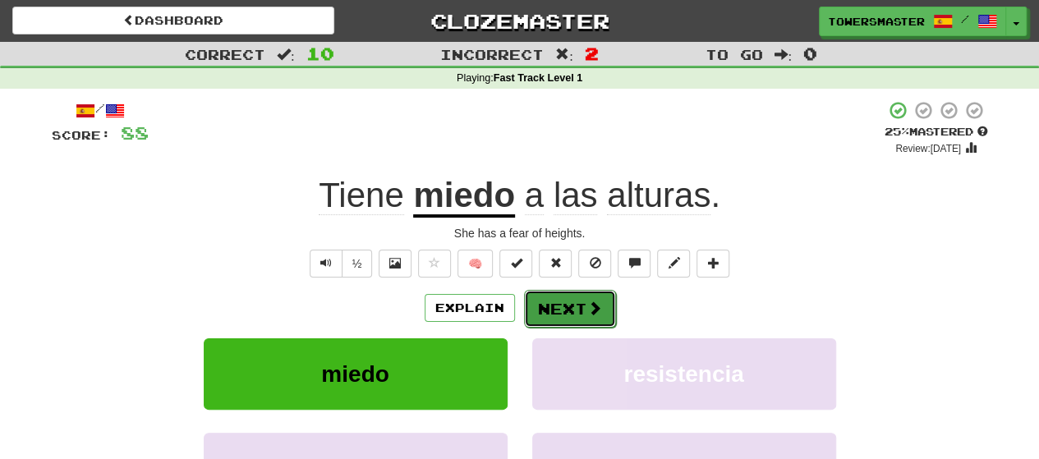
click at [555, 310] on button "Next" at bounding box center [570, 309] width 92 height 38
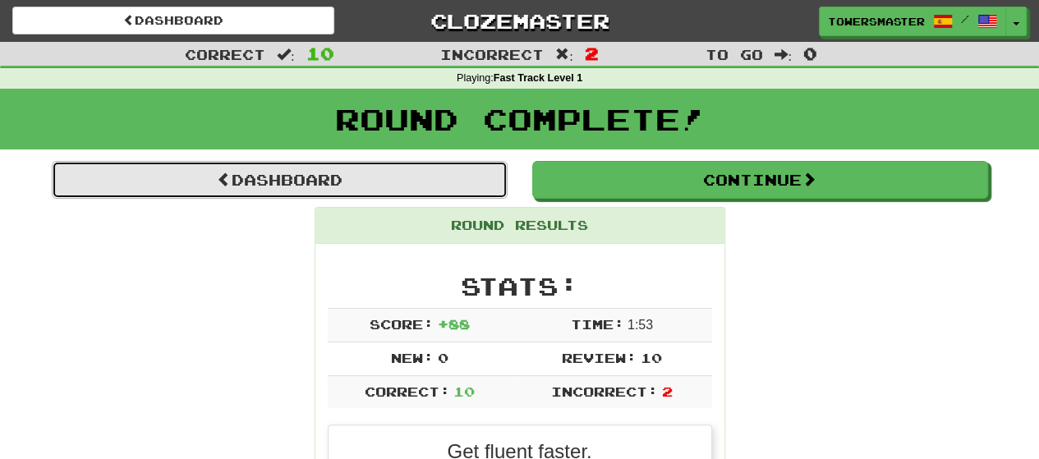
click at [330, 180] on link "Dashboard" at bounding box center [280, 180] width 456 height 38
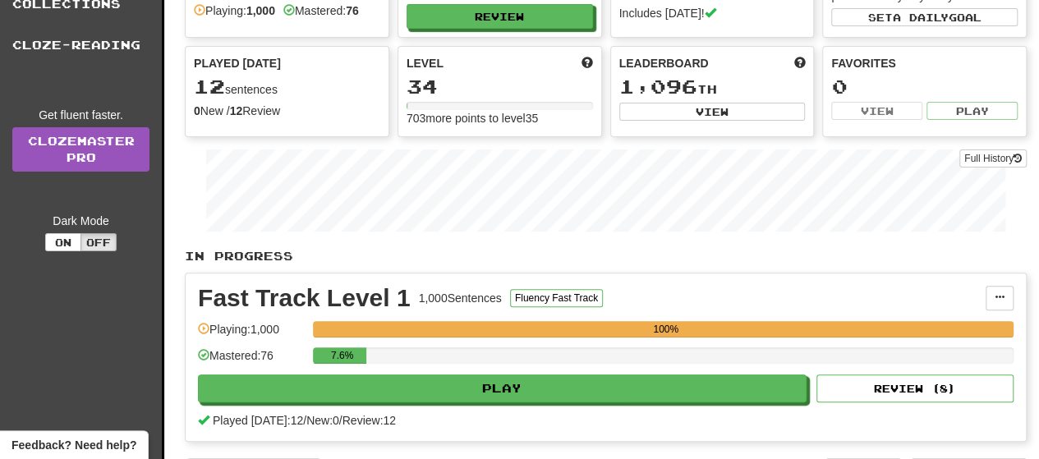
scroll to position [164, 0]
